Goal: Information Seeking & Learning: Learn about a topic

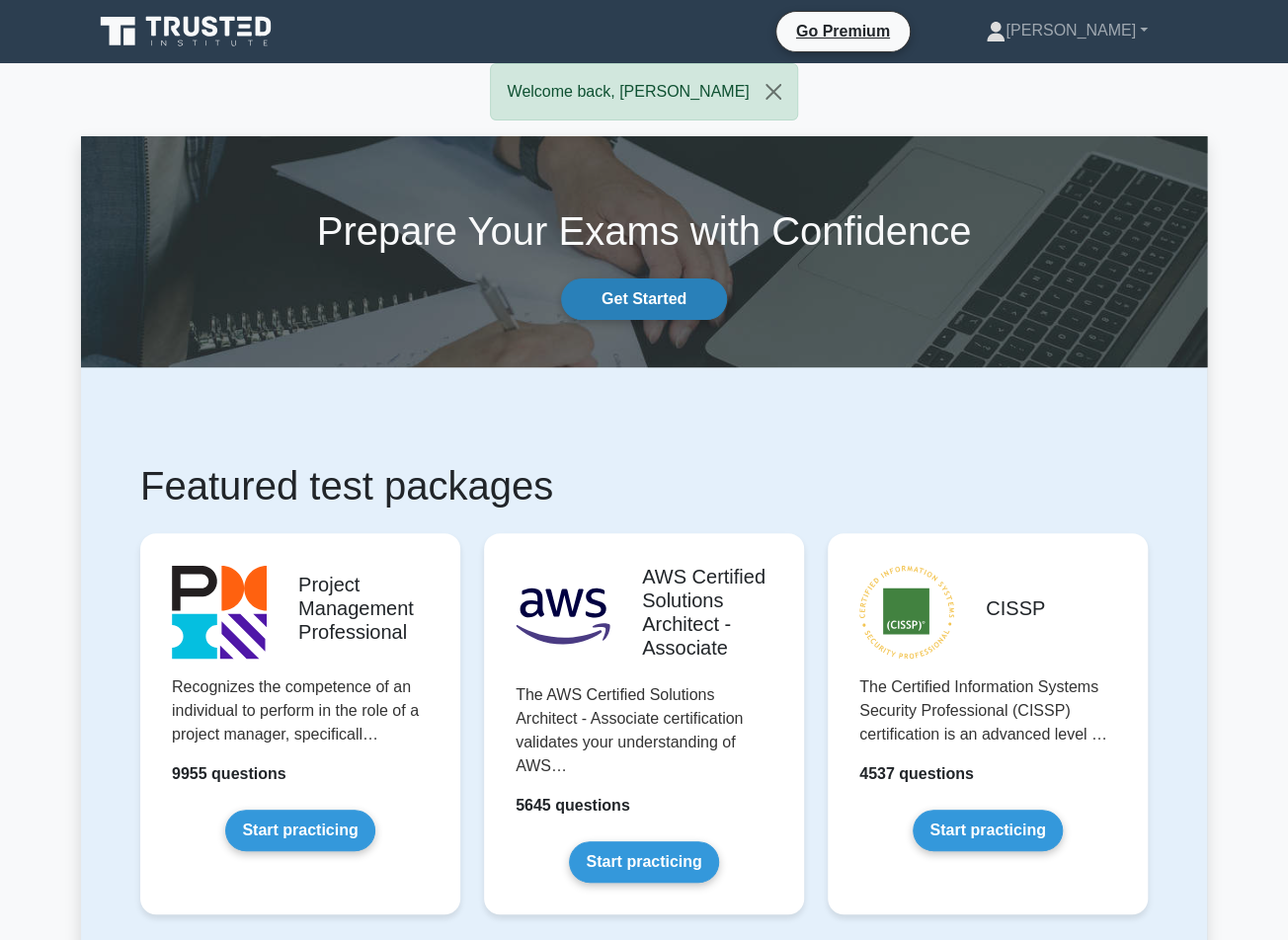
click at [656, 294] on link "Get Started" at bounding box center [644, 300] width 166 height 42
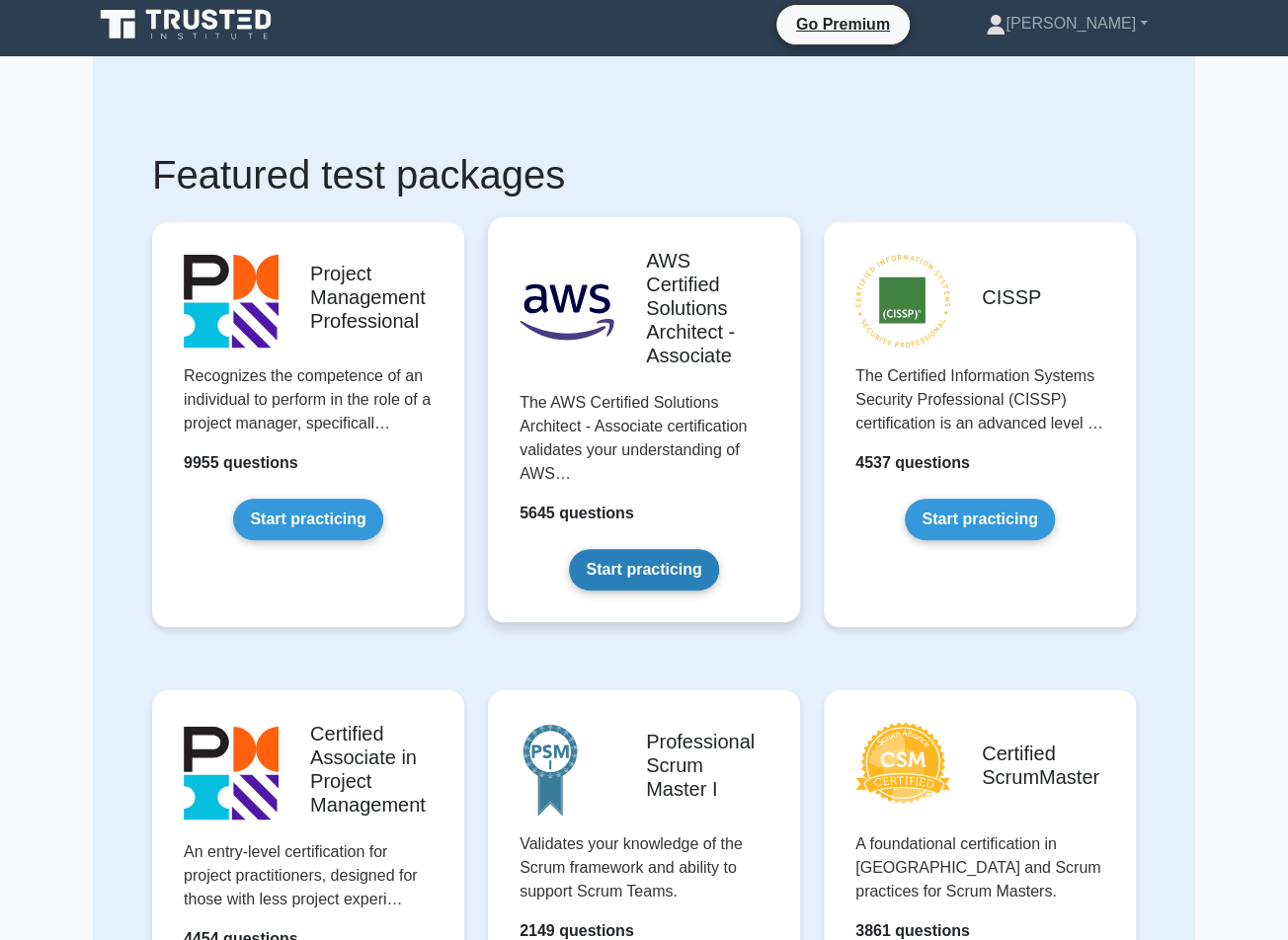
scroll to position [395, 0]
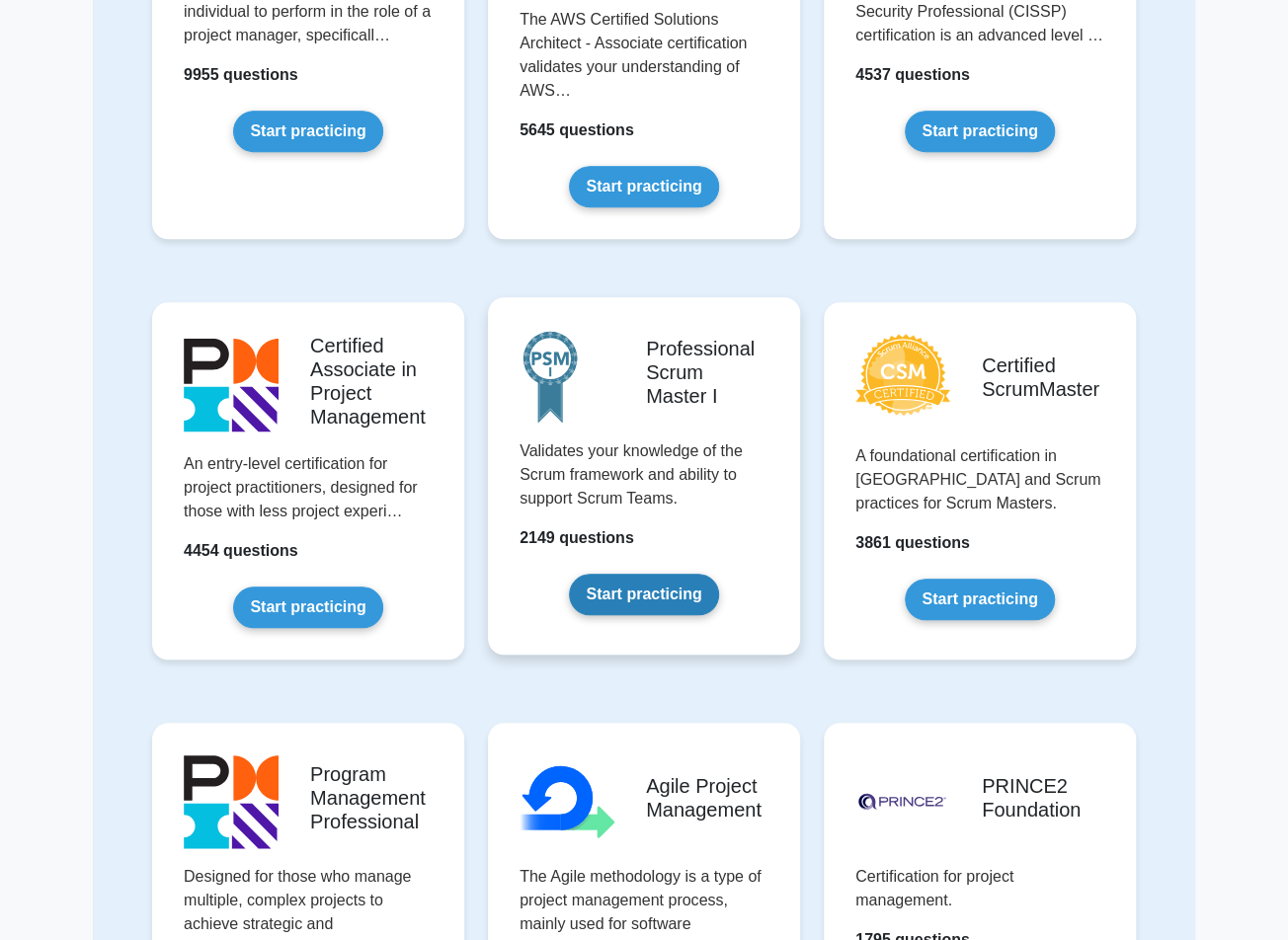
click at [623, 597] on link "Start practicing" at bounding box center [644, 594] width 149 height 42
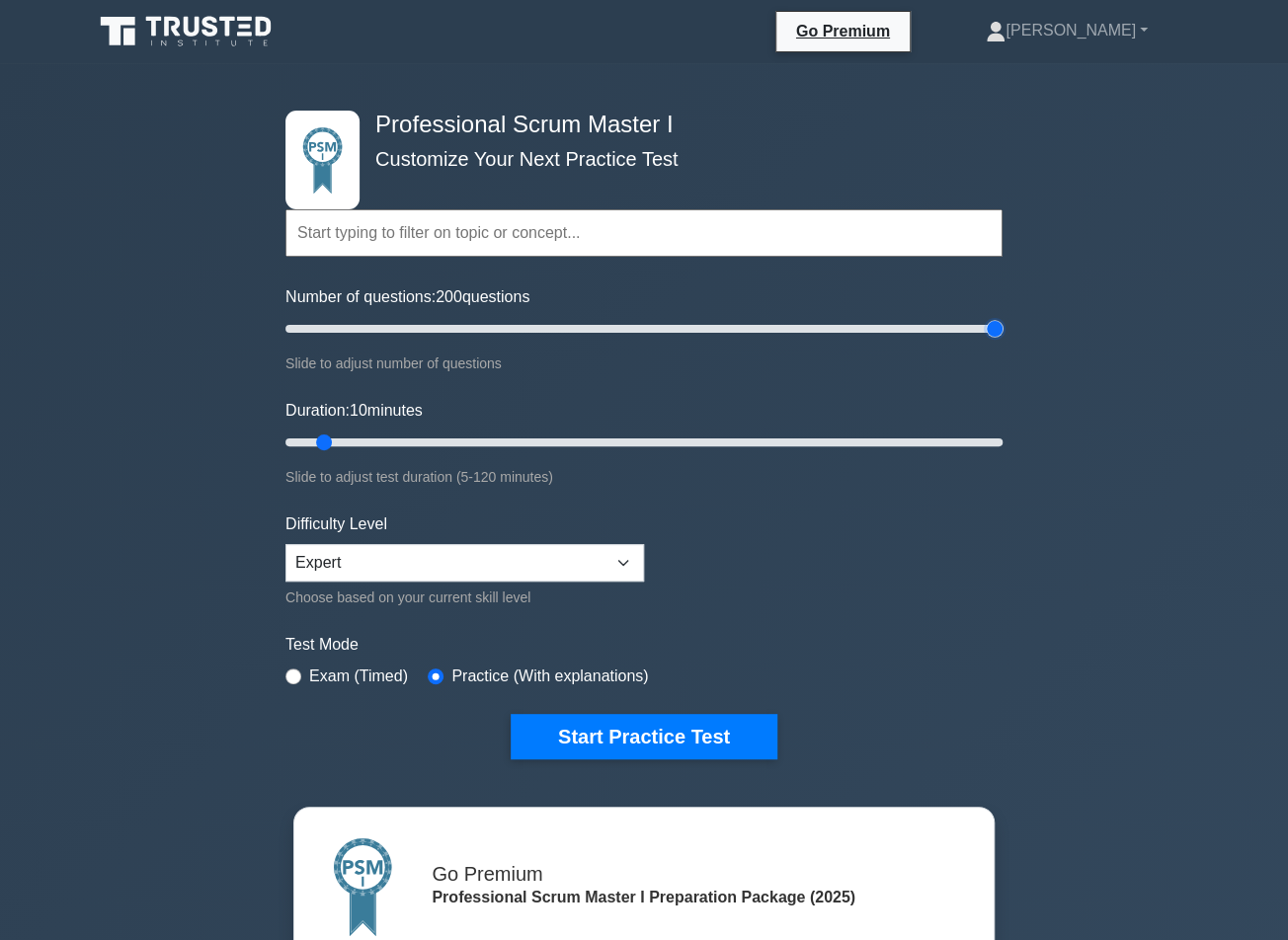
drag, startPoint x: 318, startPoint y: 328, endPoint x: 992, endPoint y: 385, distance: 676.4
type input "200"
click at [992, 341] on input "Number of questions: 200 questions" at bounding box center [644, 329] width 717 height 24
drag, startPoint x: 326, startPoint y: 439, endPoint x: 629, endPoint y: 486, distance: 306.6
click at [629, 454] on input "Duration: 60 minutes" at bounding box center [644, 442] width 717 height 24
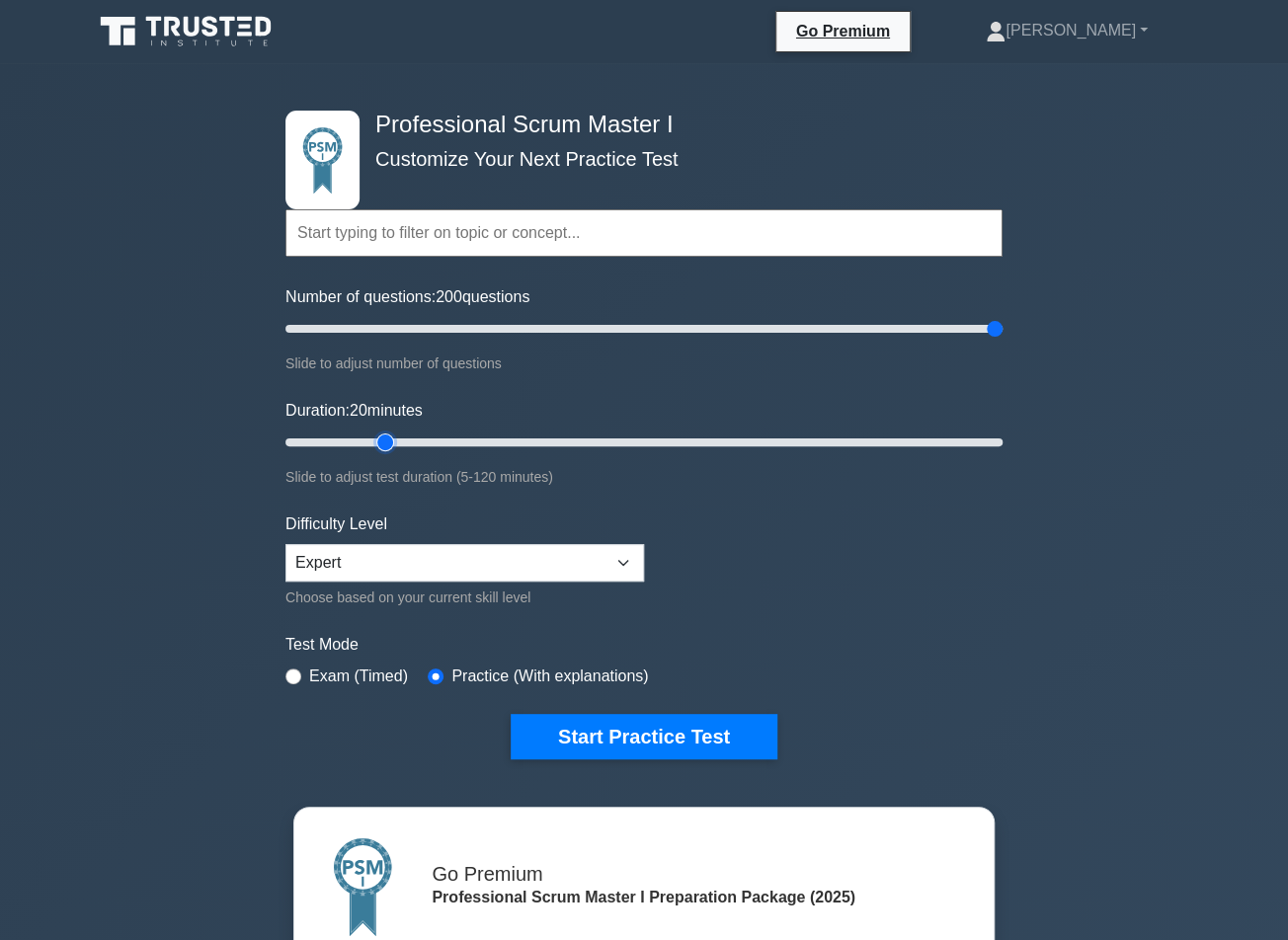
drag, startPoint x: 629, startPoint y: 439, endPoint x: 394, endPoint y: 463, distance: 236.2
type input "20"
click at [394, 454] on input "Duration: 20 minutes" at bounding box center [644, 442] width 717 height 24
drag, startPoint x: 993, startPoint y: 323, endPoint x: 417, endPoint y: 353, distance: 576.8
type input "40"
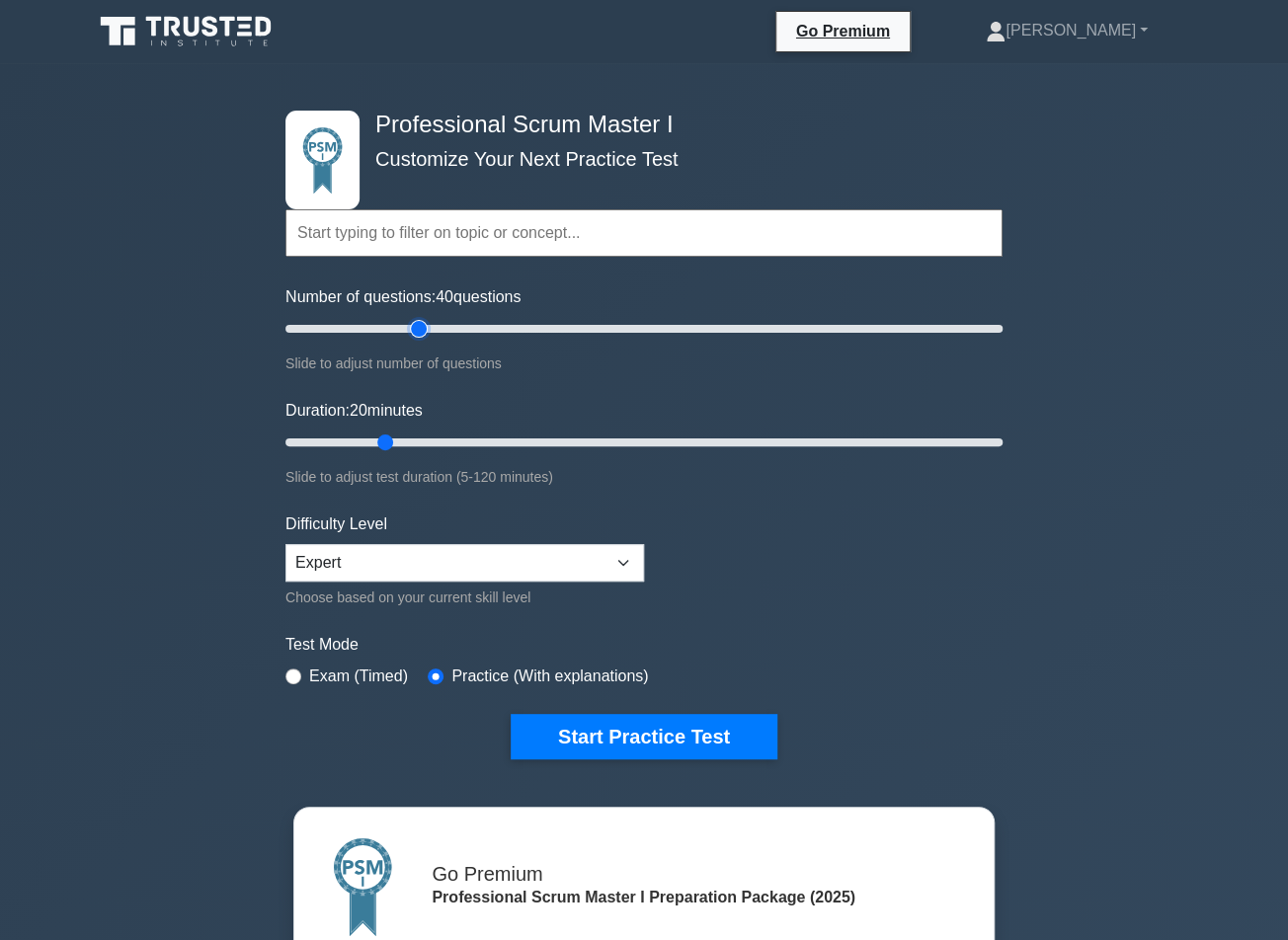
click at [417, 341] on input "Number of questions: 40 questions" at bounding box center [644, 329] width 717 height 24
click at [635, 735] on button "Start Practice Test" at bounding box center [644, 737] width 267 height 46
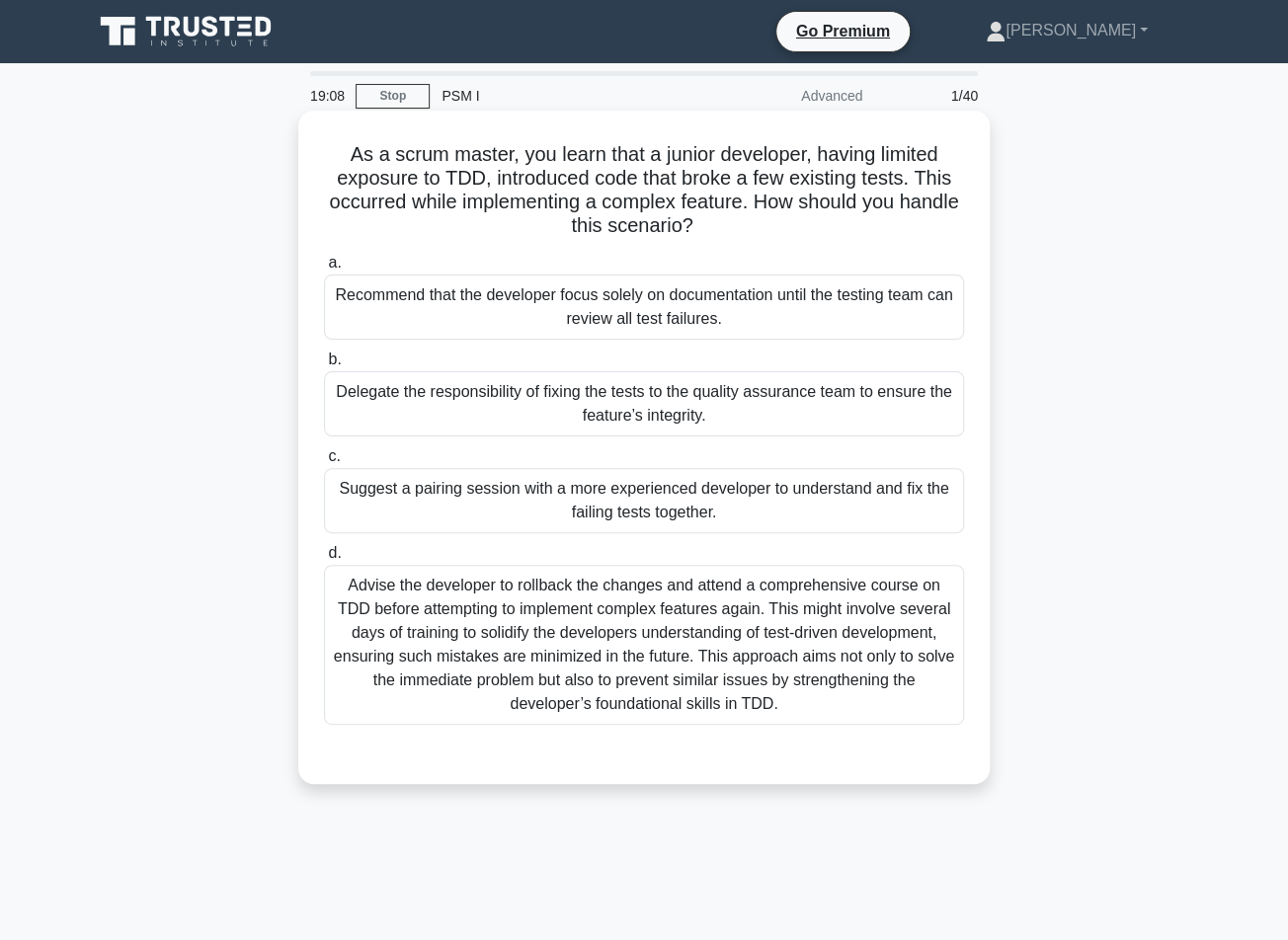
click at [693, 617] on div "Advise the developer to rollback the changes and attend a comprehensive course …" at bounding box center [644, 644] width 640 height 160
click at [324, 560] on input "d. Advise the developer to rollback the changes and attend a comprehensive cour…" at bounding box center [324, 553] width 0 height 13
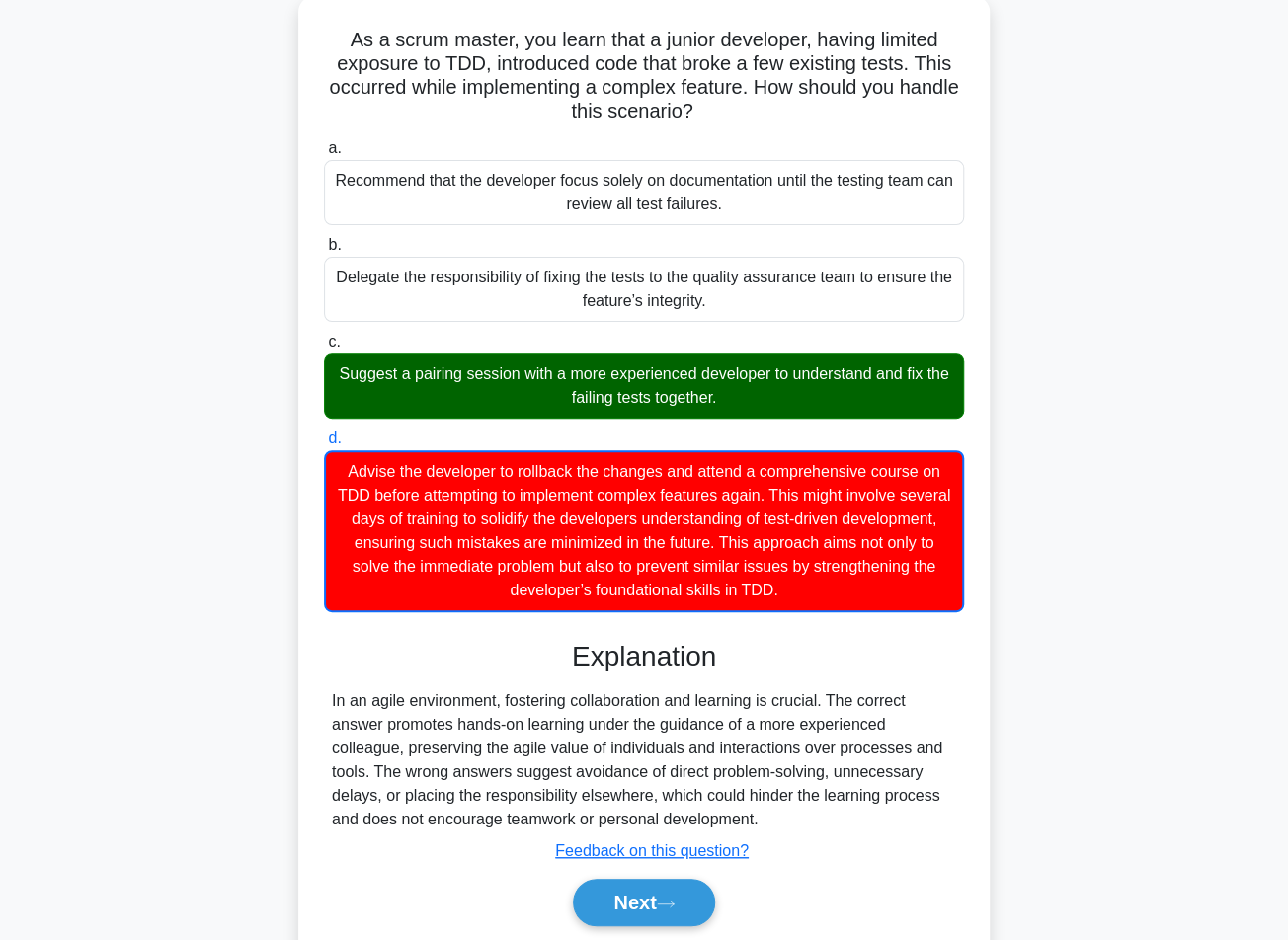
scroll to position [184, 0]
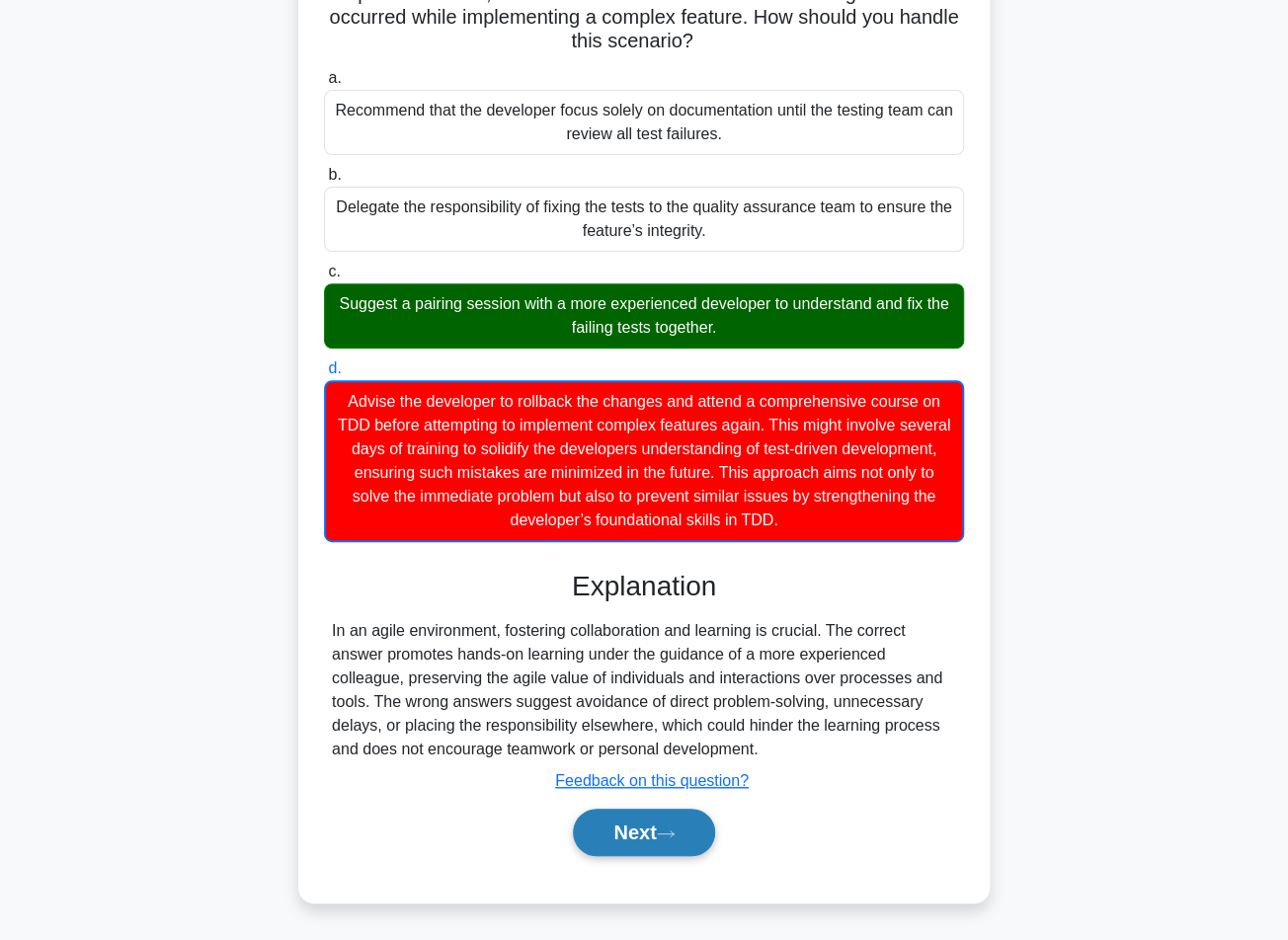
click at [647, 837] on button "Next" at bounding box center [644, 832] width 141 height 48
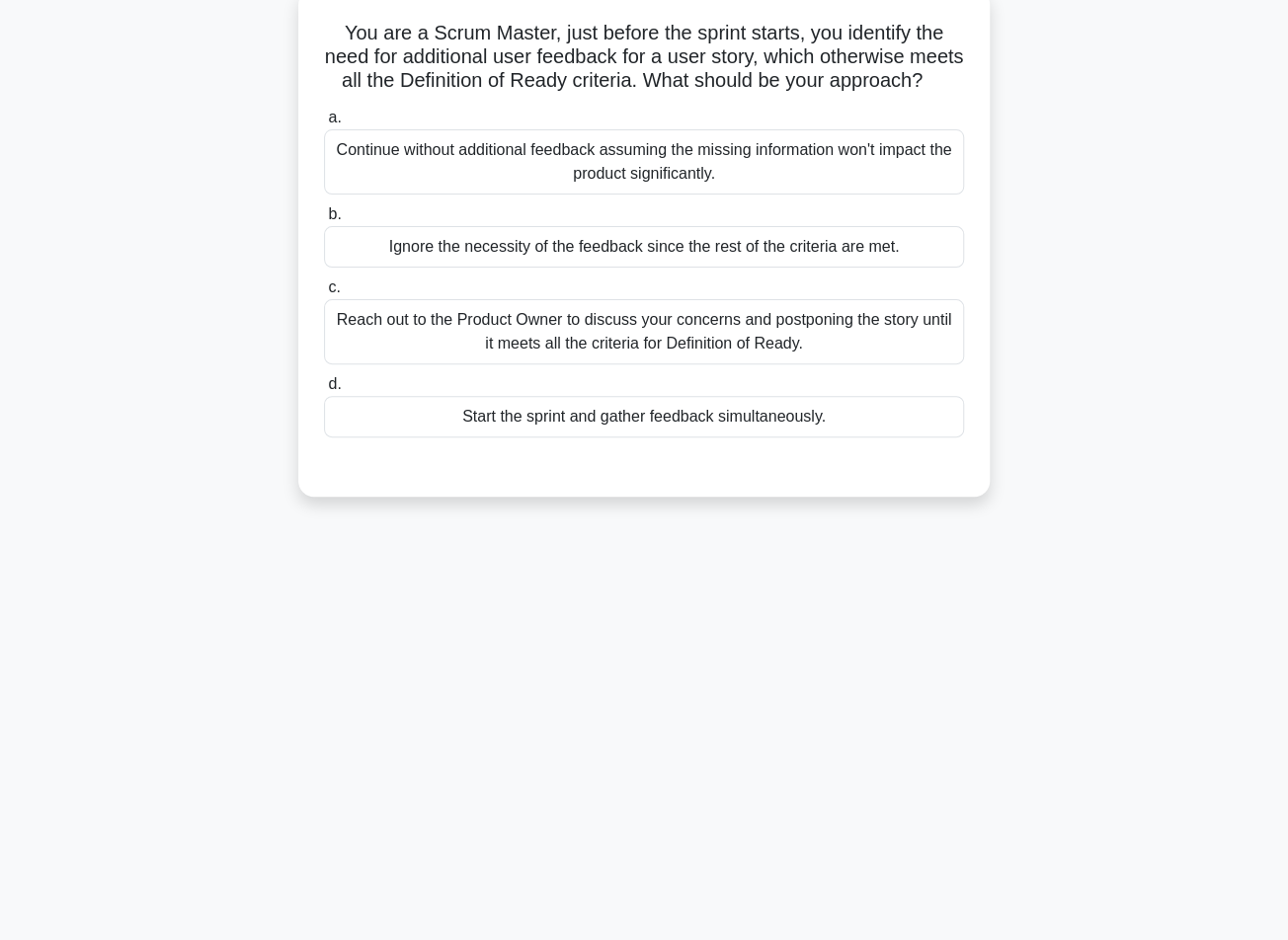
scroll to position [0, 0]
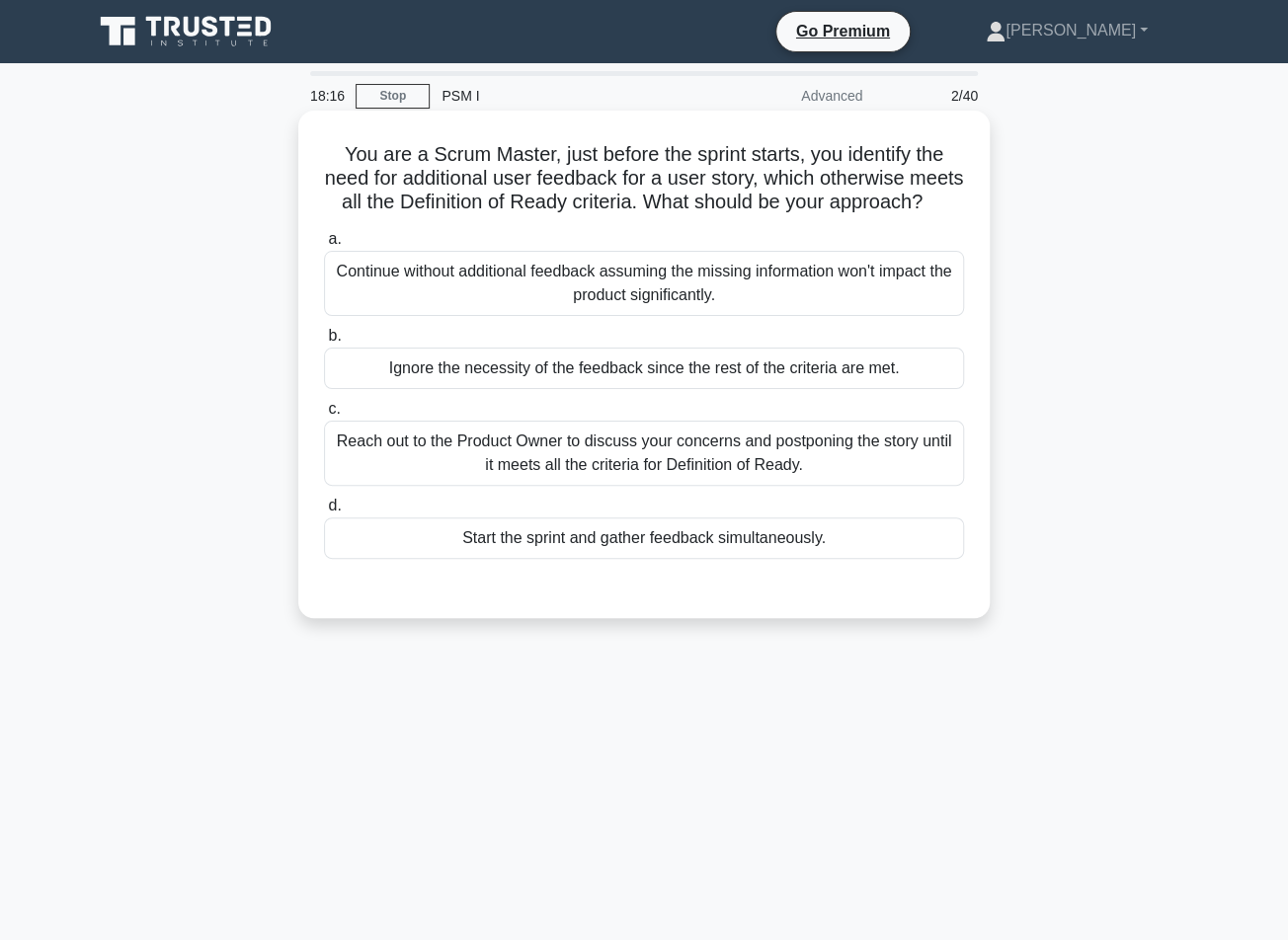
click at [729, 559] on div "Start the sprint and gather feedback simultaneously." at bounding box center [644, 539] width 640 height 42
click at [324, 513] on input "d. Start the sprint and gather feedback simultaneously." at bounding box center [324, 506] width 0 height 13
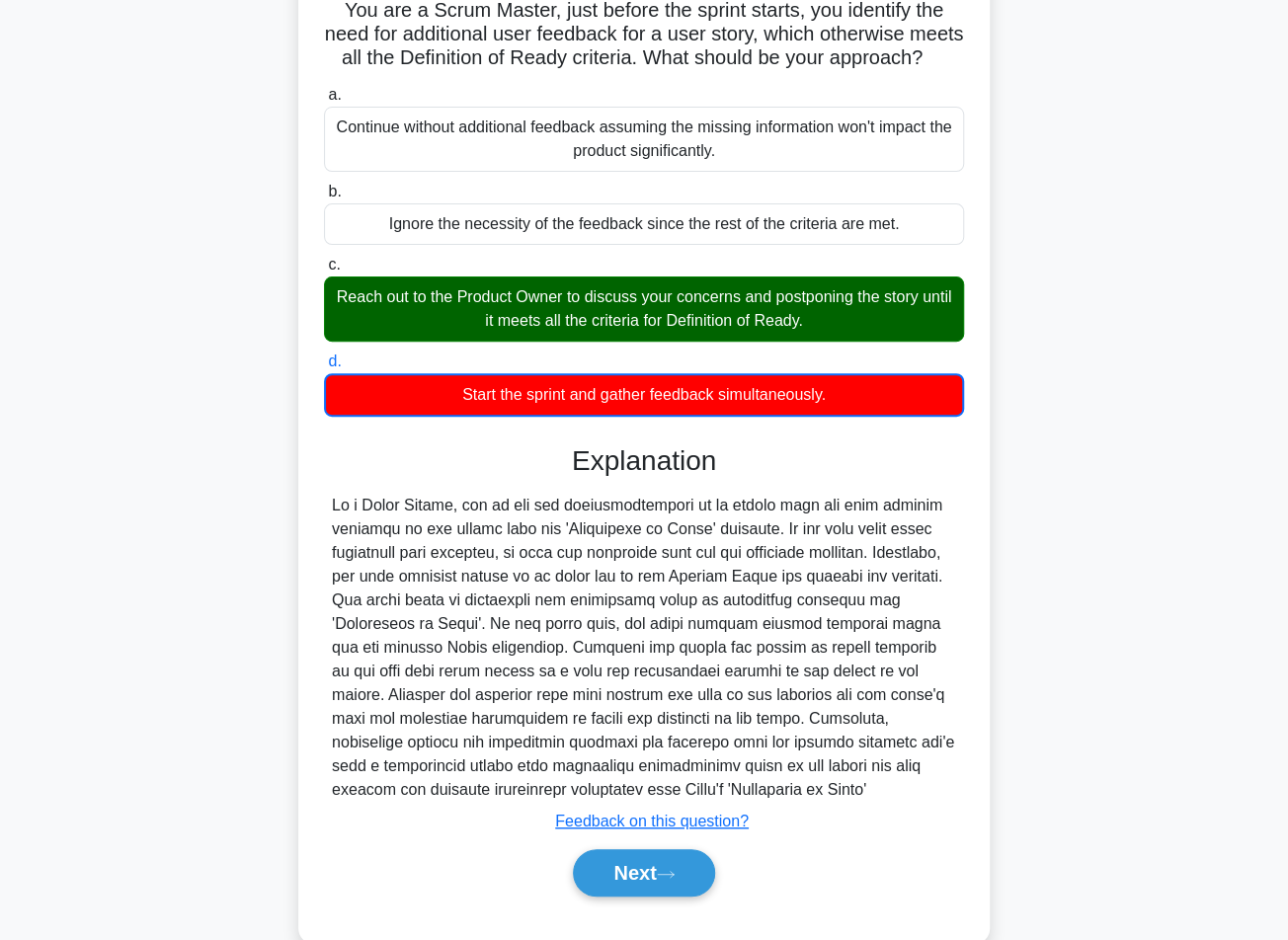
scroll to position [207, 0]
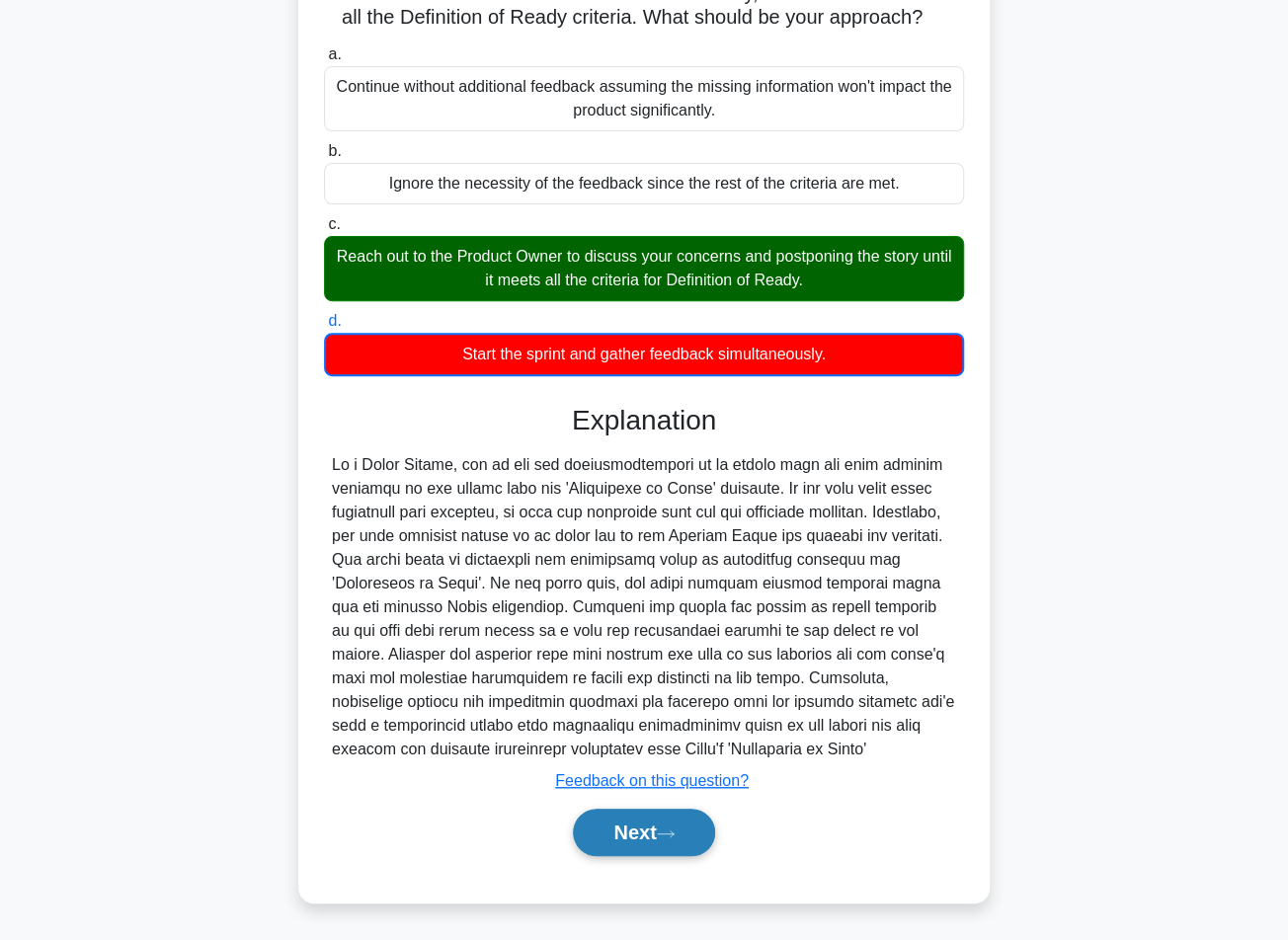
click at [629, 827] on button "Next" at bounding box center [644, 832] width 141 height 48
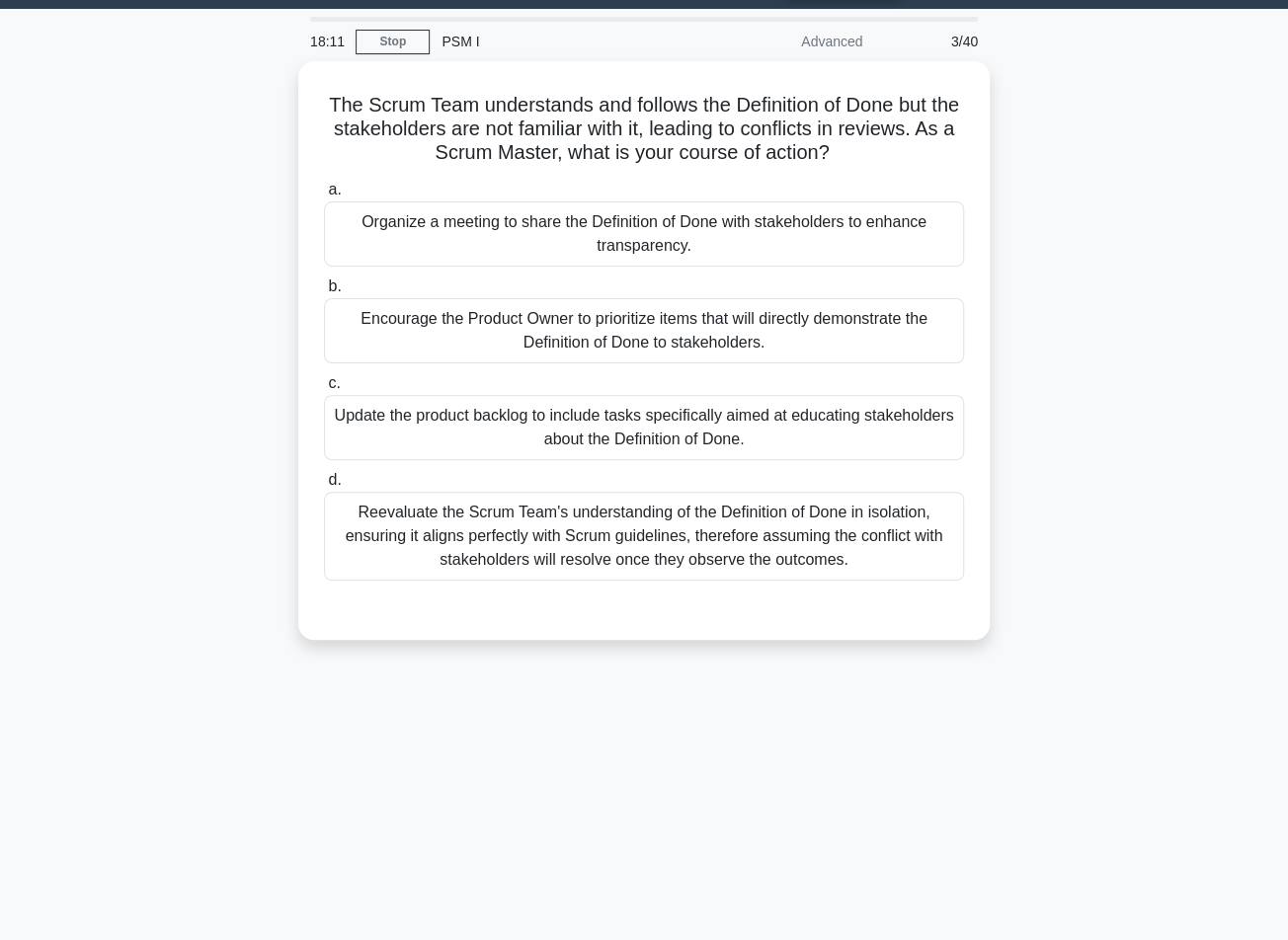
scroll to position [0, 0]
